Goal: Find contact information: Find contact information

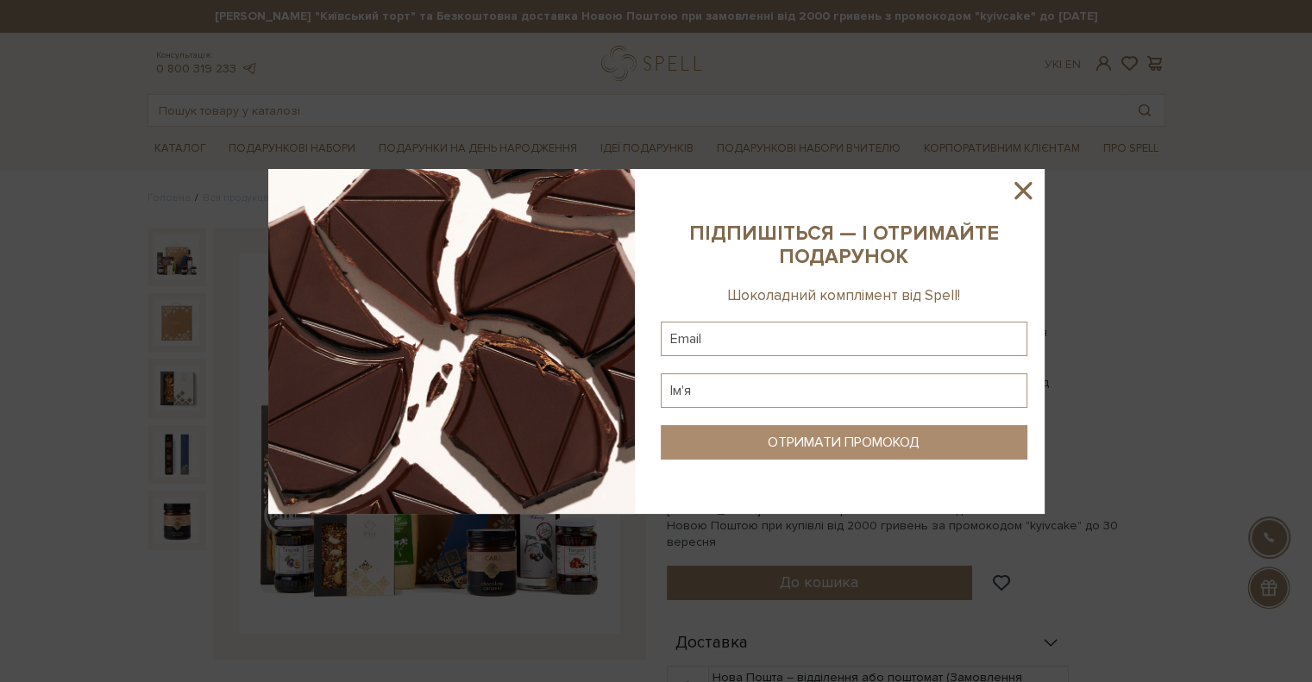
click at [1014, 186] on icon at bounding box center [1022, 190] width 29 height 29
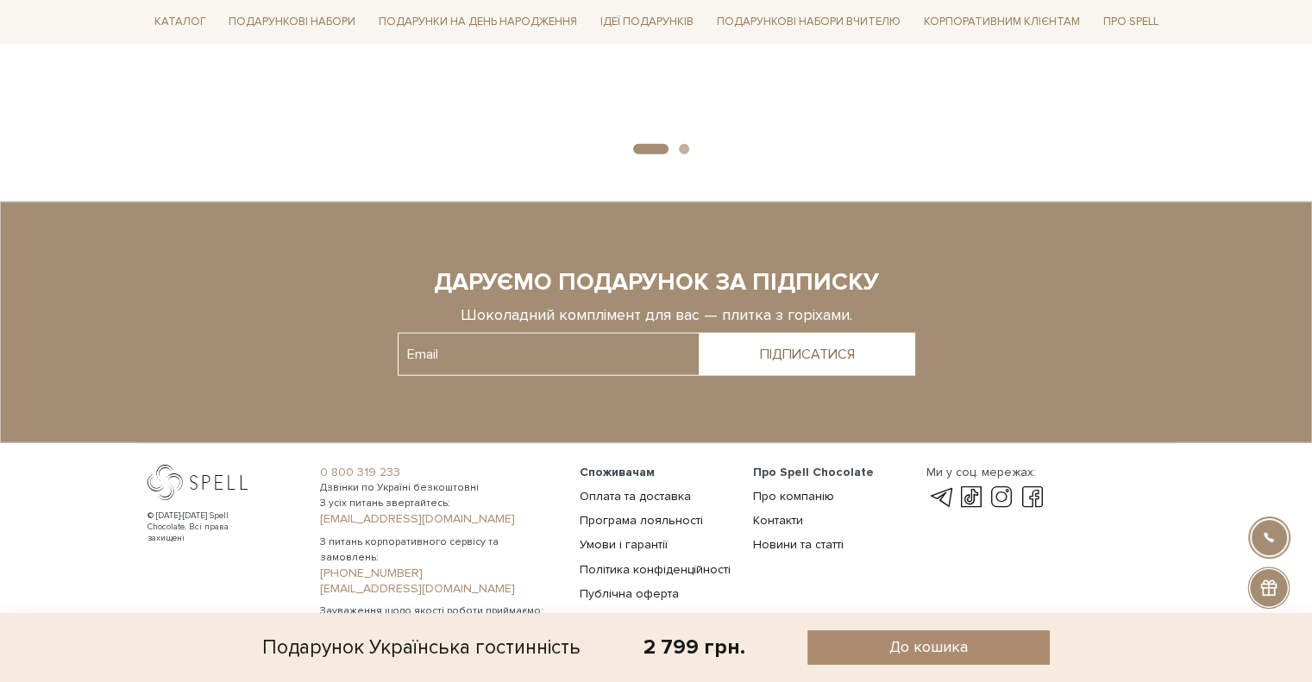
scroll to position [4196, 0]
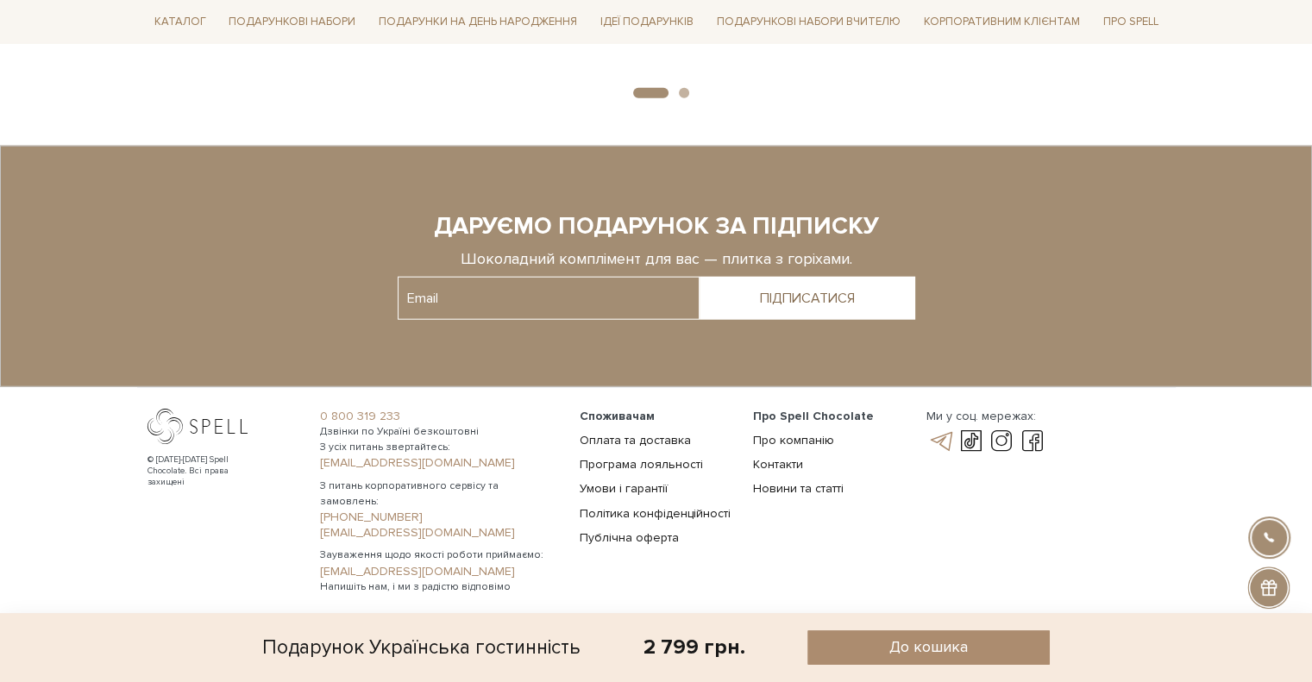
click at [942, 441] on link at bounding box center [939, 441] width 29 height 21
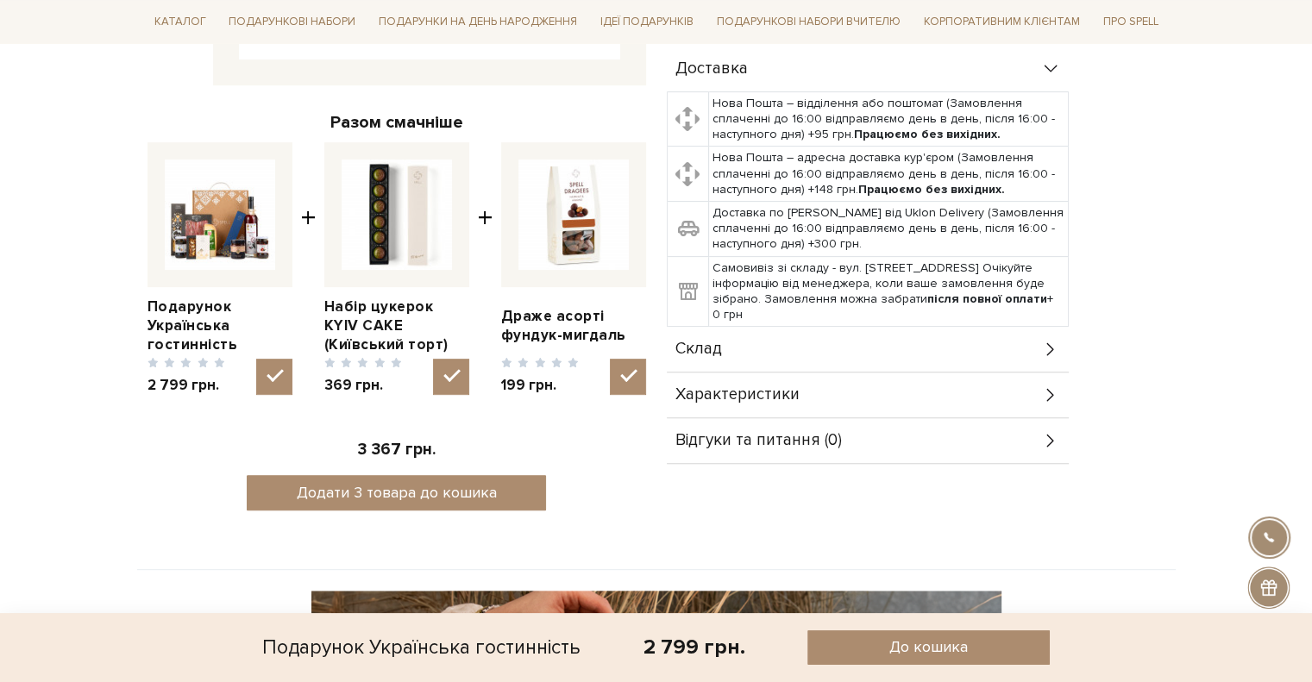
scroll to position [574, 0]
click at [833, 257] on td "Самовивіз зі складу - вул. Велика Кільцева, 4-А. Очікуйте інформацію від менедж…" at bounding box center [888, 292] width 360 height 71
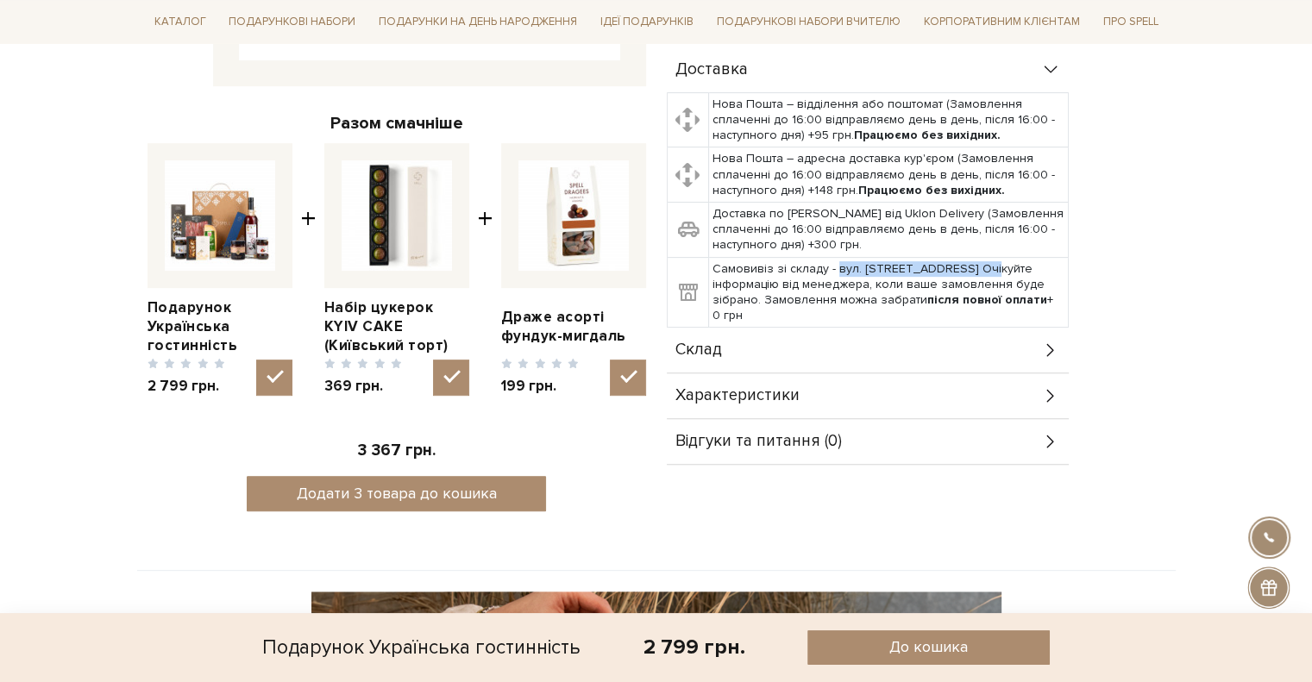
drag, startPoint x: 833, startPoint y: 230, endPoint x: 975, endPoint y: 234, distance: 142.4
click at [975, 257] on td "Самовивіз зі складу - вул. Велика Кільцева, 4-А. Очікуйте інформацію від менедж…" at bounding box center [888, 292] width 360 height 71
copy td "вул. Велика Кільцева, 4-А"
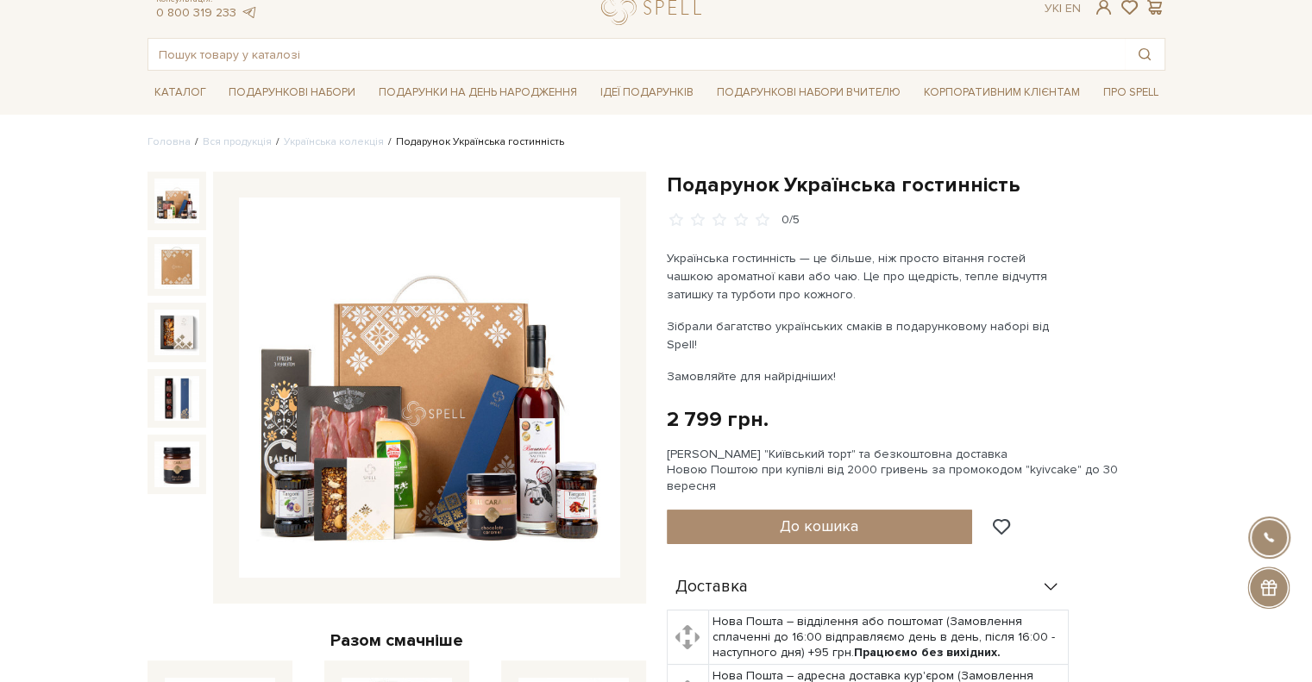
scroll to position [0, 0]
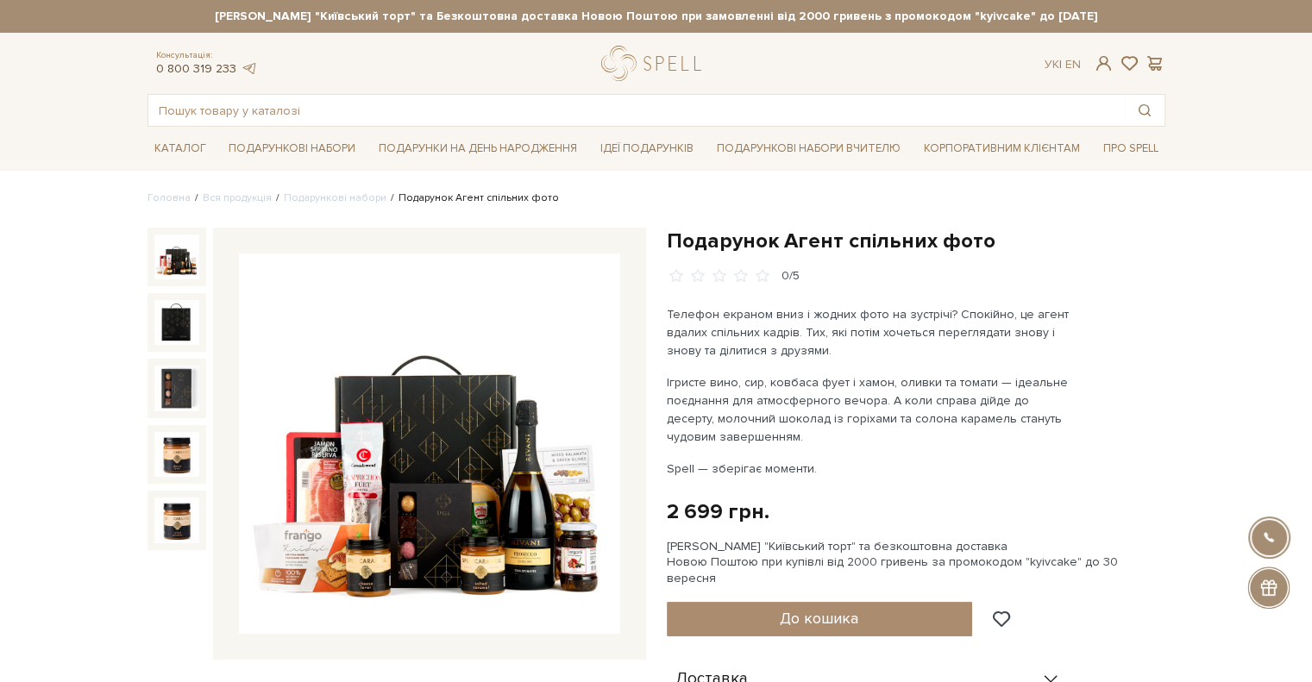
click at [213, 68] on link "0 800 319 233" at bounding box center [196, 68] width 80 height 15
click at [249, 66] on link at bounding box center [249, 68] width 17 height 15
